Goal: Information Seeking & Learning: Learn about a topic

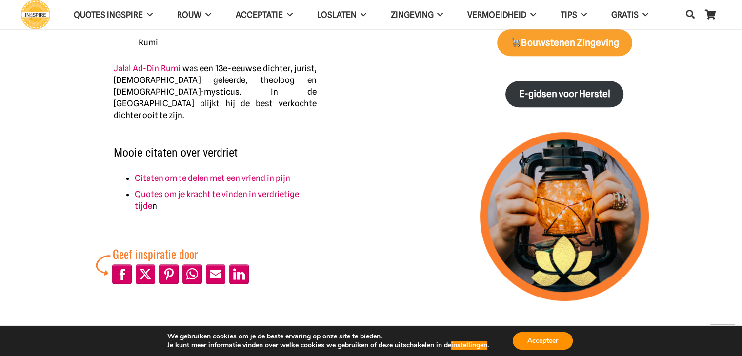
scroll to position [550, 0]
click at [181, 173] on link "Citaten om te delen met een vriend in pijn" at bounding box center [213, 178] width 156 height 10
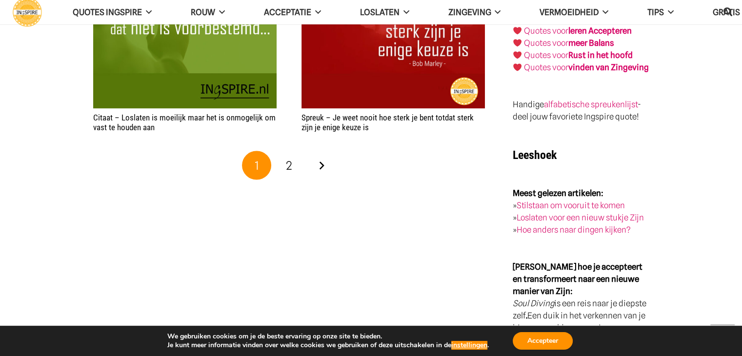
scroll to position [1747, 0]
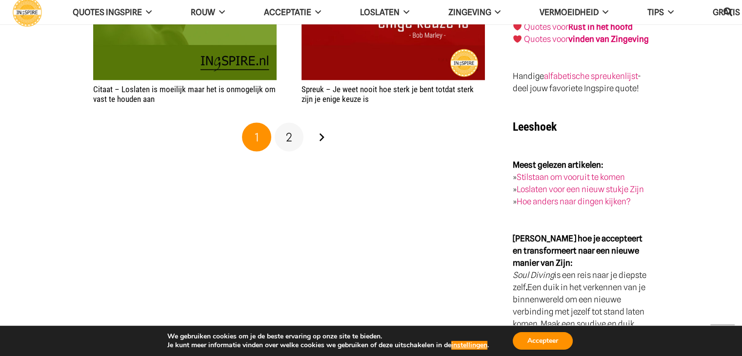
click at [286, 138] on span "2" at bounding box center [289, 137] width 6 height 14
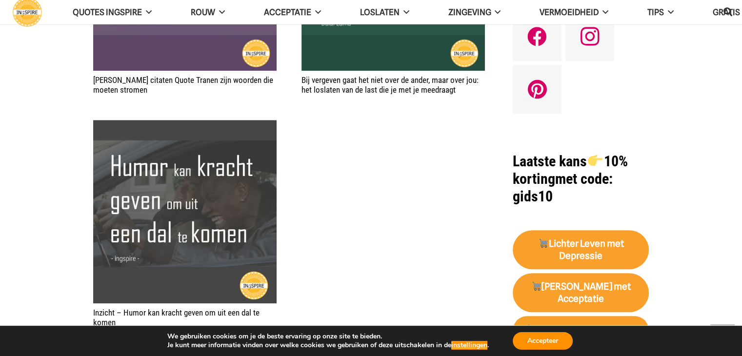
scroll to position [818, 0]
